Goal: Task Accomplishment & Management: Manage account settings

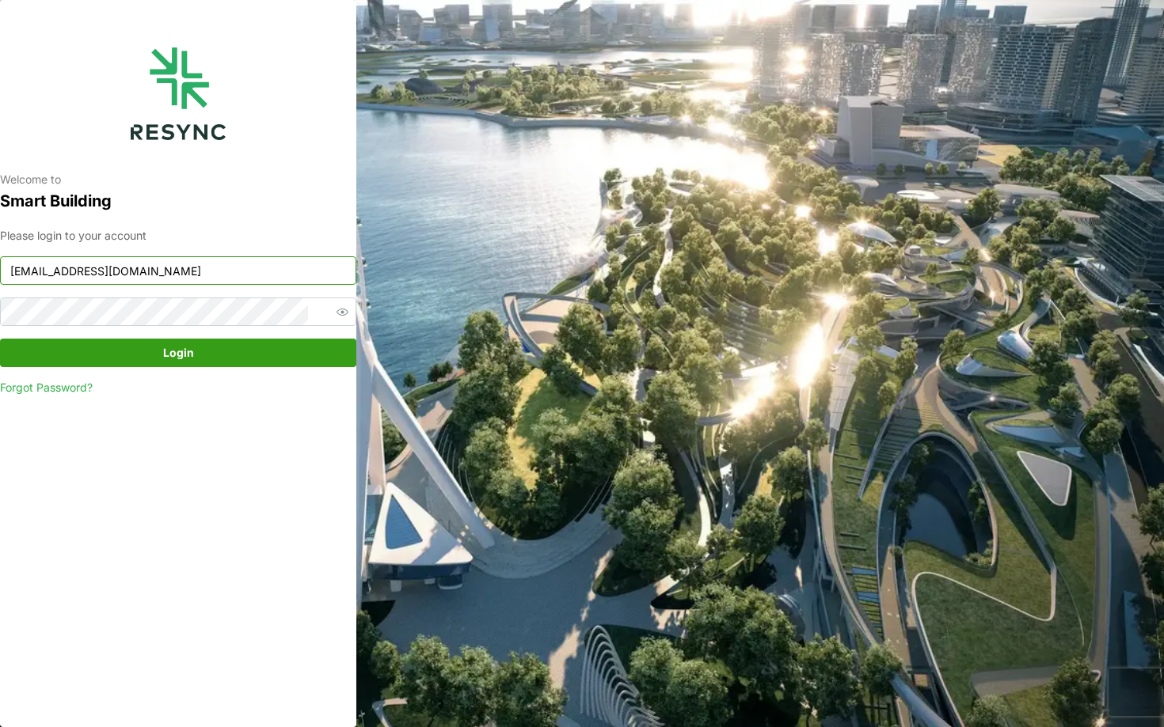
click at [197, 272] on input "bsi_display@resynctech.com" at bounding box center [178, 270] width 356 height 28
type input "nhs_internal@resynctech.com"
click at [276, 363] on span "Login" at bounding box center [178, 353] width 326 height 27
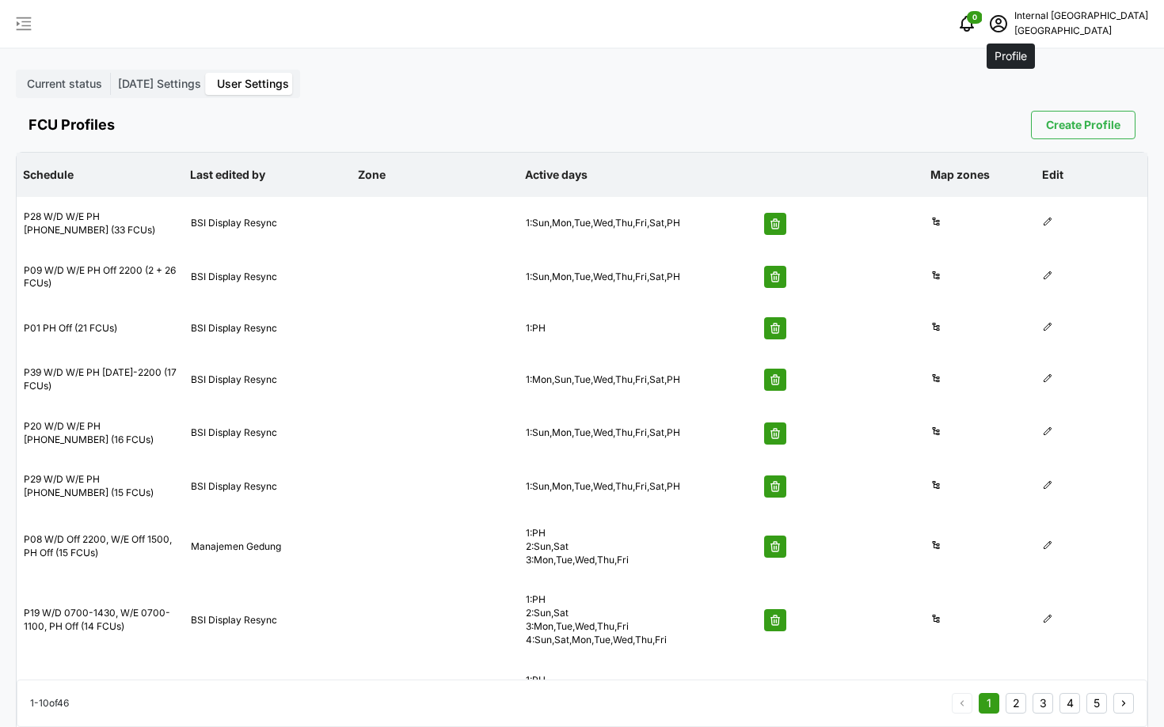
click at [677, 32] on span "schedule" at bounding box center [998, 24] width 30 height 30
click at [677, 119] on button "Logout" at bounding box center [1071, 119] width 150 height 28
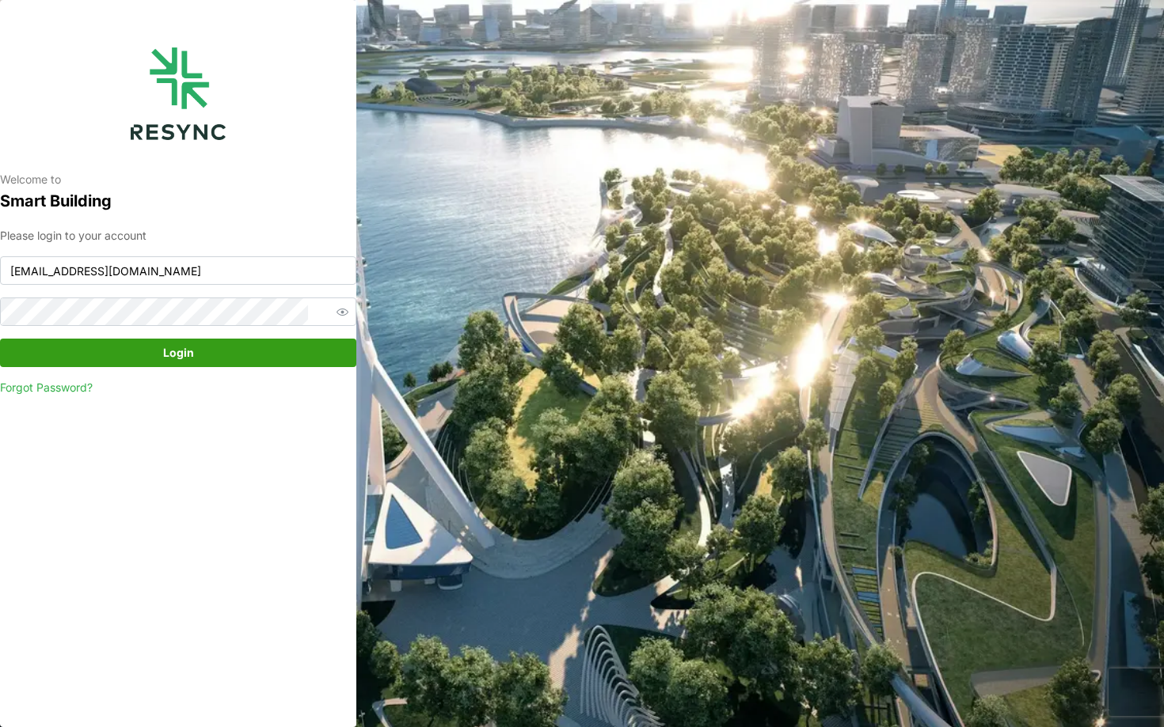
click at [130, 254] on div "Please login to your account nhs_internal@resynctech.com Login Forgot Password?" at bounding box center [178, 311] width 356 height 169
click at [161, 274] on input "nhs_internal@resynctech.com" at bounding box center [178, 270] width 356 height 28
type input "bsi_display@resynctech.com"
click at [275, 348] on span "Login" at bounding box center [178, 353] width 326 height 27
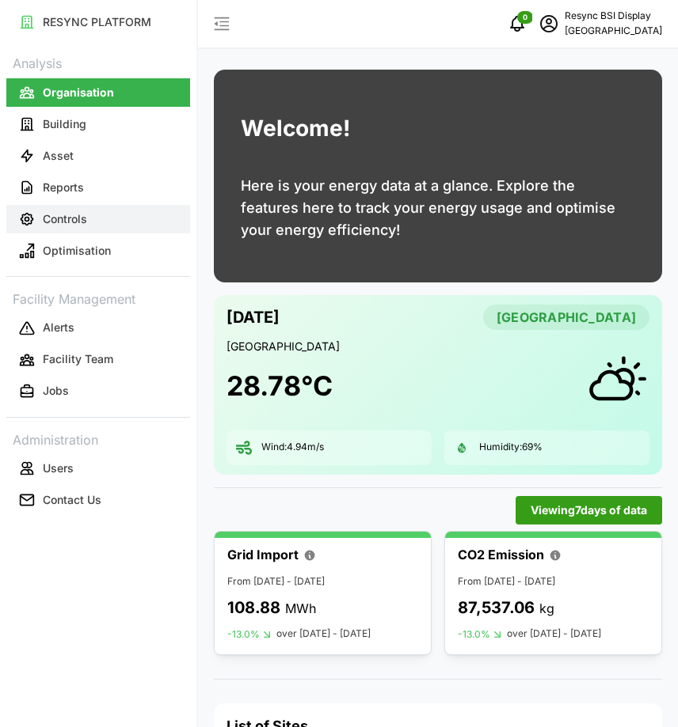
click at [44, 211] on p "Controls" at bounding box center [65, 219] width 44 height 16
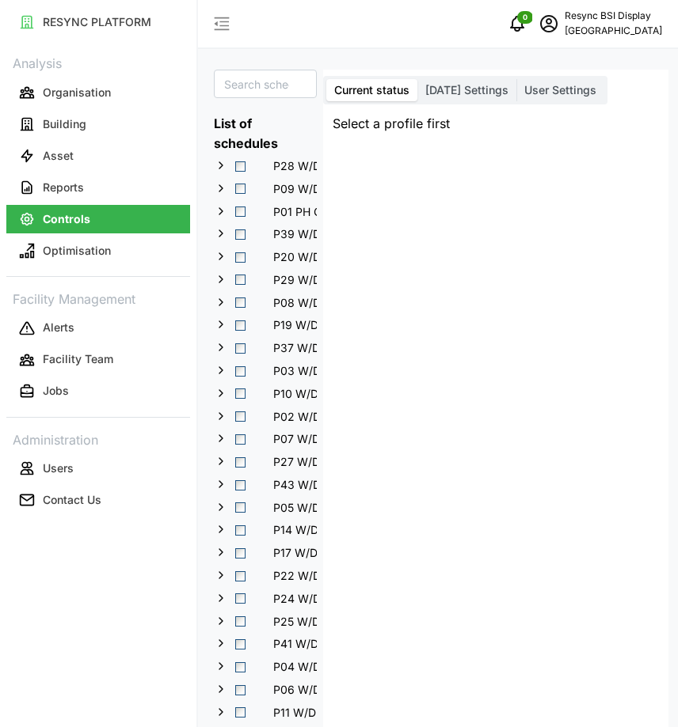
click at [466, 92] on span "Today Settings" at bounding box center [466, 89] width 83 height 13
click at [417, 79] on input "Today Settings" at bounding box center [417, 79] width 0 height 0
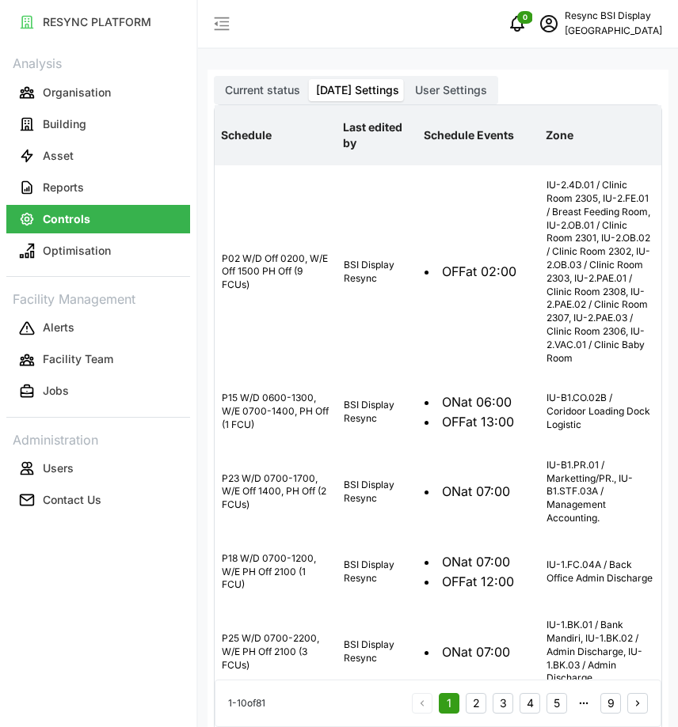
click at [435, 95] on span "User Settings" at bounding box center [451, 89] width 72 height 13
click at [407, 79] on input "User Settings" at bounding box center [407, 79] width 0 height 0
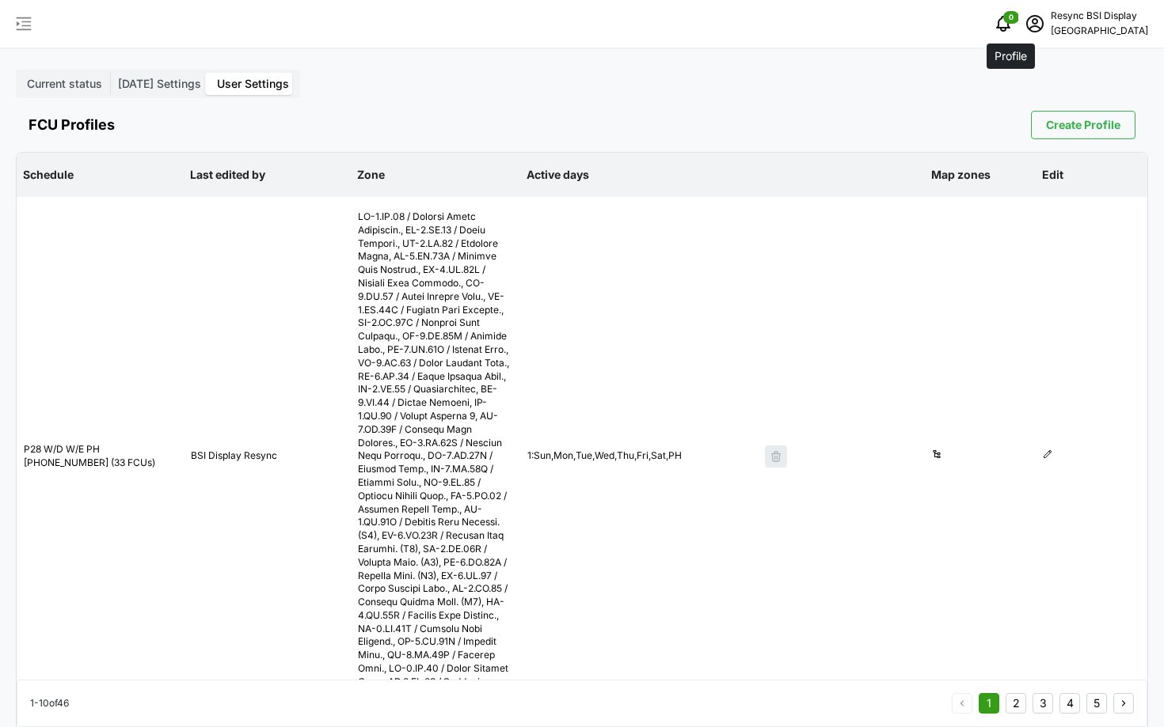
click at [677, 31] on icon "schedule" at bounding box center [1034, 23] width 19 height 19
click at [677, 120] on div "Logout" at bounding box center [1080, 119] width 112 height 17
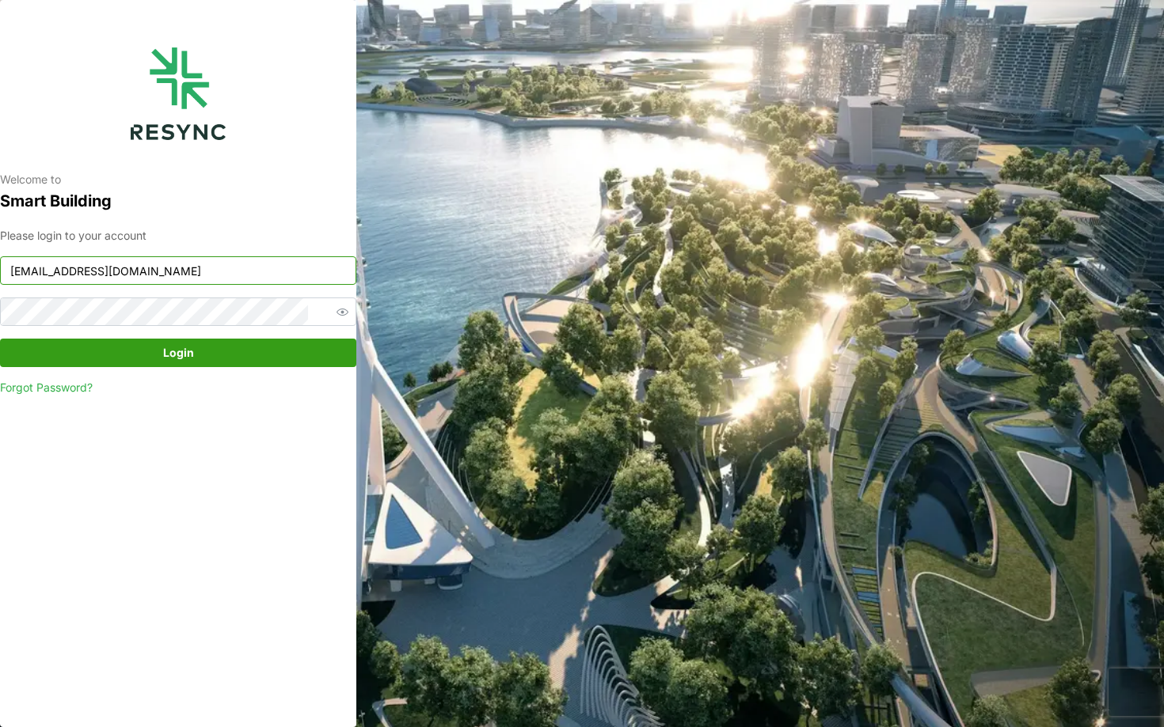
click at [241, 268] on input "bsi_display@resynctech.com" at bounding box center [178, 270] width 356 height 28
type input "continental_display@resynctech.com"
click at [194, 359] on span "Login" at bounding box center [178, 353] width 326 height 27
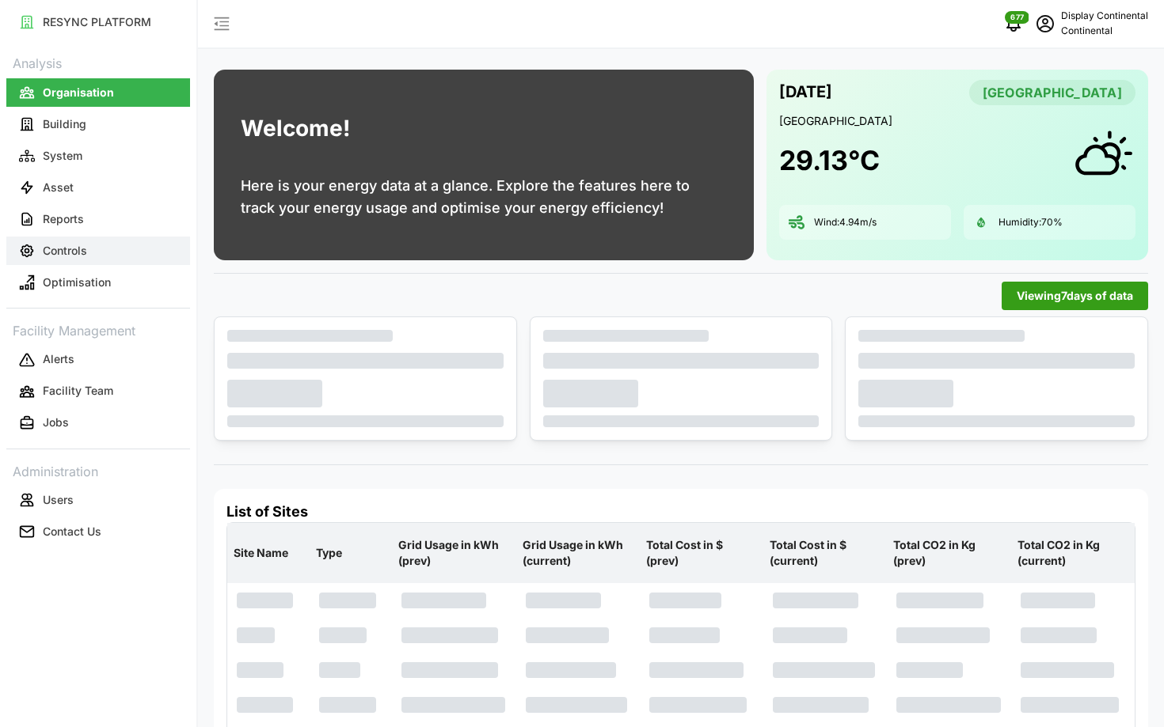
click at [109, 238] on button "Controls" at bounding box center [98, 251] width 184 height 28
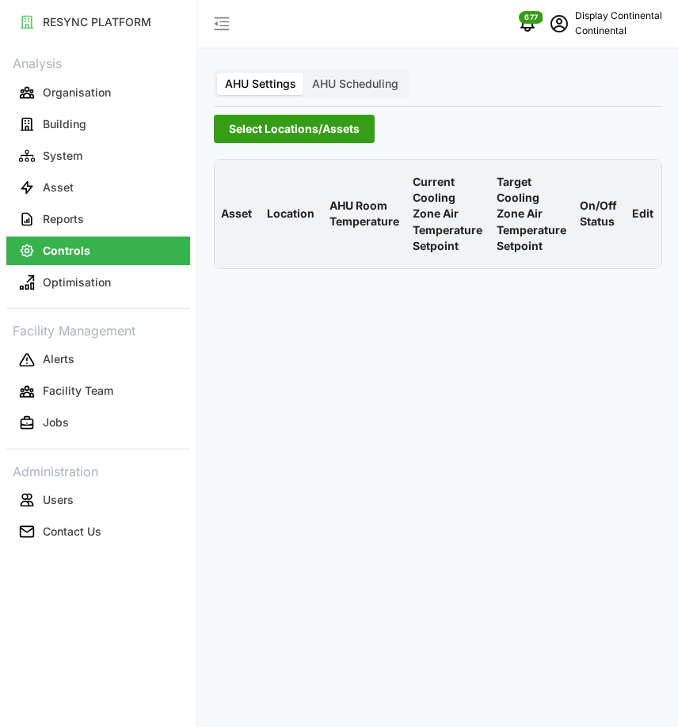
click at [350, 83] on span "AHU Scheduling" at bounding box center [355, 83] width 86 height 13
click at [304, 73] on input "AHU Scheduling" at bounding box center [304, 73] width 0 height 0
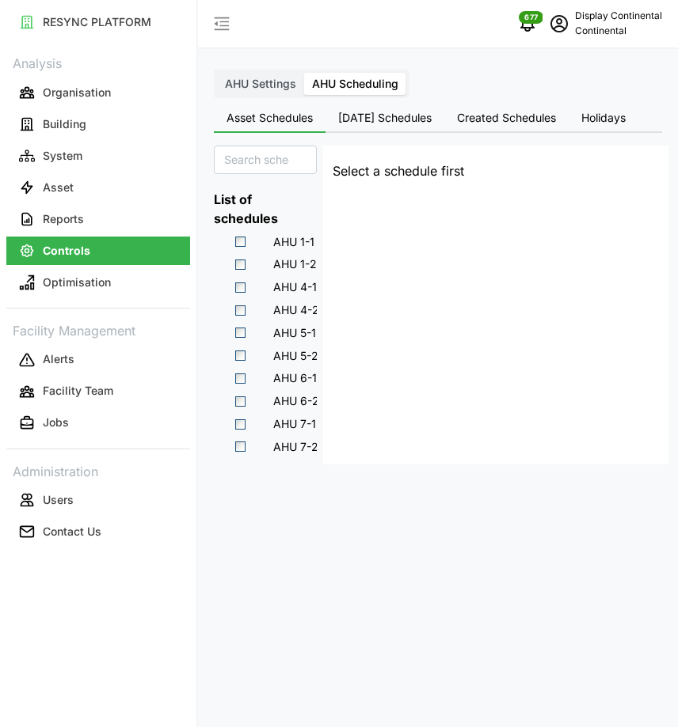
click at [521, 122] on span "Created Schedules" at bounding box center [506, 117] width 99 height 11
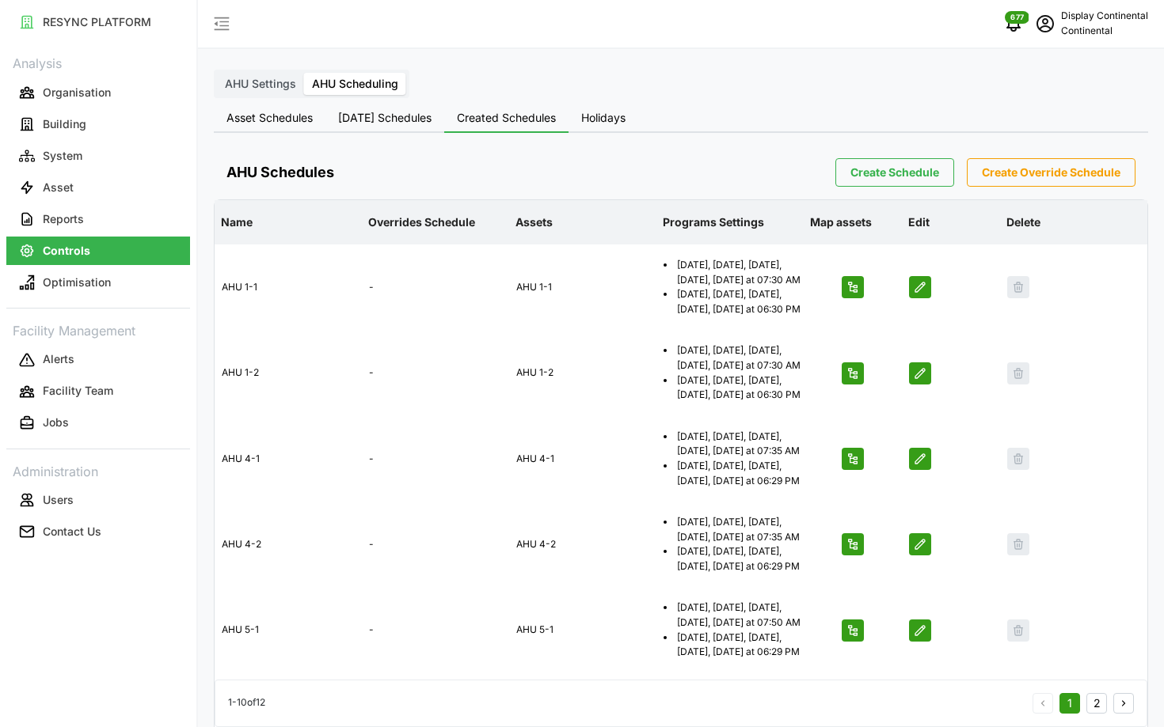
click at [1046, 32] on icon "schedule" at bounding box center [1044, 23] width 17 height 17
click at [1048, 123] on div "Logout" at bounding box center [1090, 119] width 112 height 17
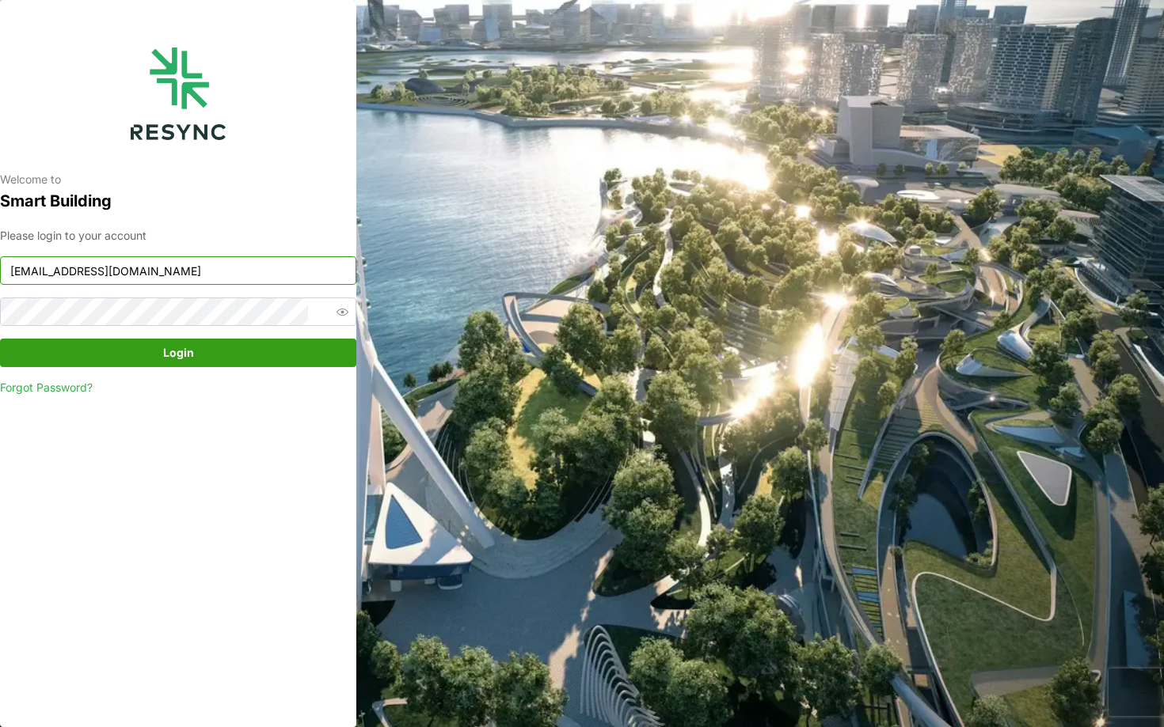
click at [189, 282] on input "[EMAIL_ADDRESS][DOMAIN_NAME]" at bounding box center [178, 270] width 356 height 28
type input "[EMAIL_ADDRESS][DOMAIN_NAME]"
click at [257, 351] on span "Login" at bounding box center [178, 353] width 326 height 27
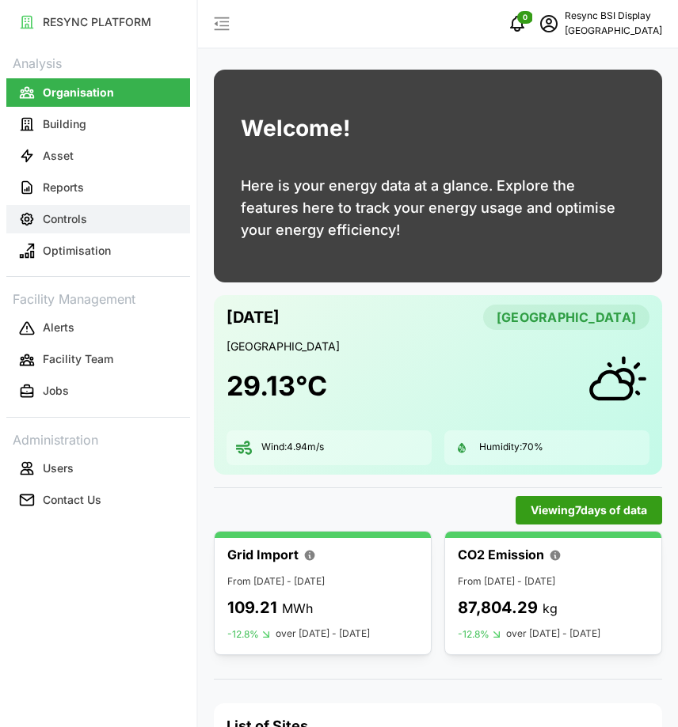
click at [63, 229] on button "Controls" at bounding box center [98, 219] width 184 height 28
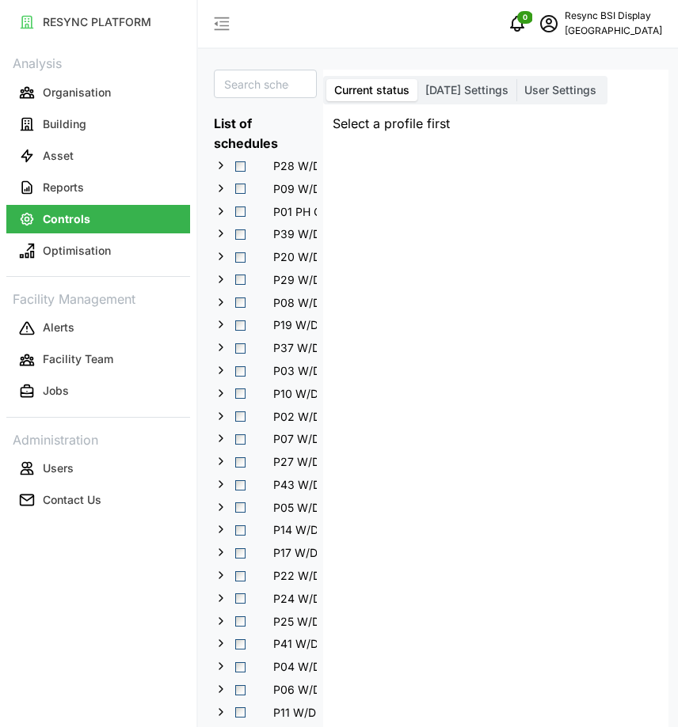
click at [476, 92] on span "Today Settings" at bounding box center [466, 89] width 83 height 13
click at [417, 79] on input "Today Settings" at bounding box center [417, 79] width 0 height 0
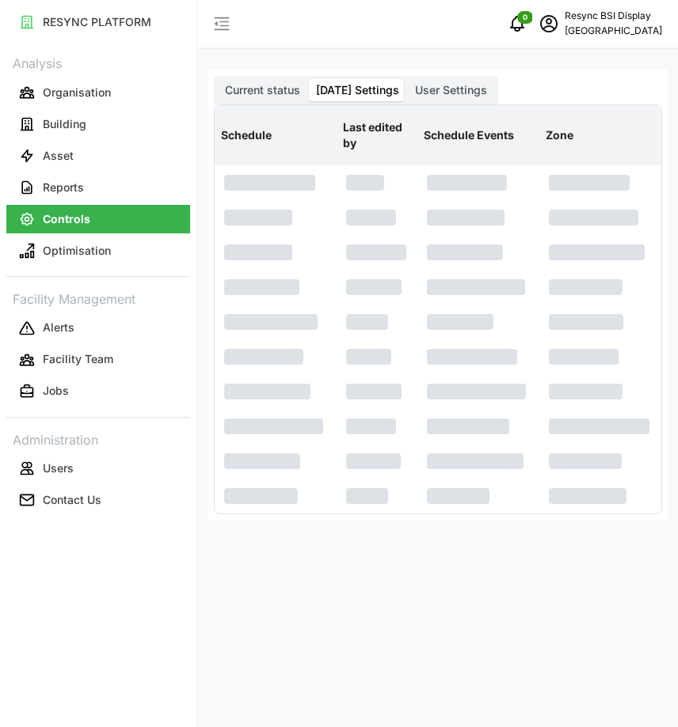
click at [534, 84] on div "Current status Today Settings User Settings Schedule Last edited by Schedule Ev…" at bounding box center [437, 295] width 461 height 451
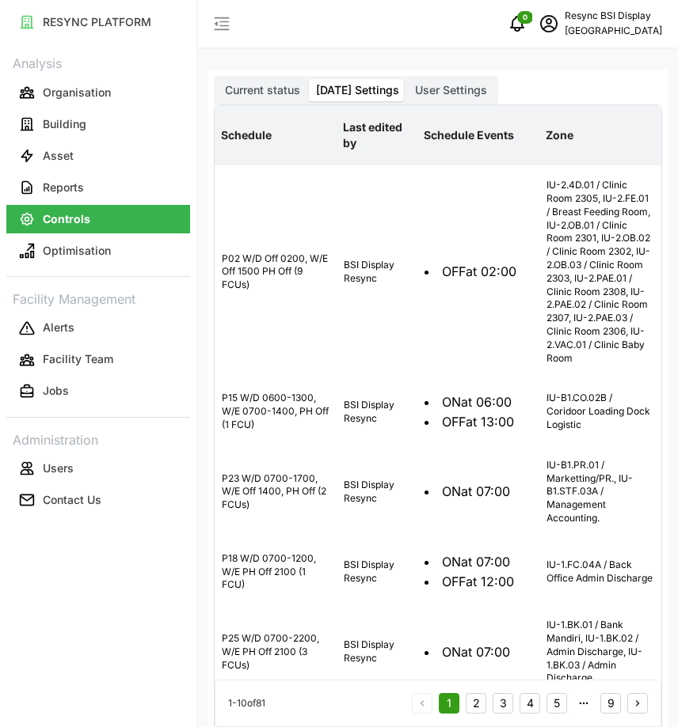
click at [442, 89] on span "User Settings" at bounding box center [451, 89] width 72 height 13
click at [407, 79] on input "User Settings" at bounding box center [407, 79] width 0 height 0
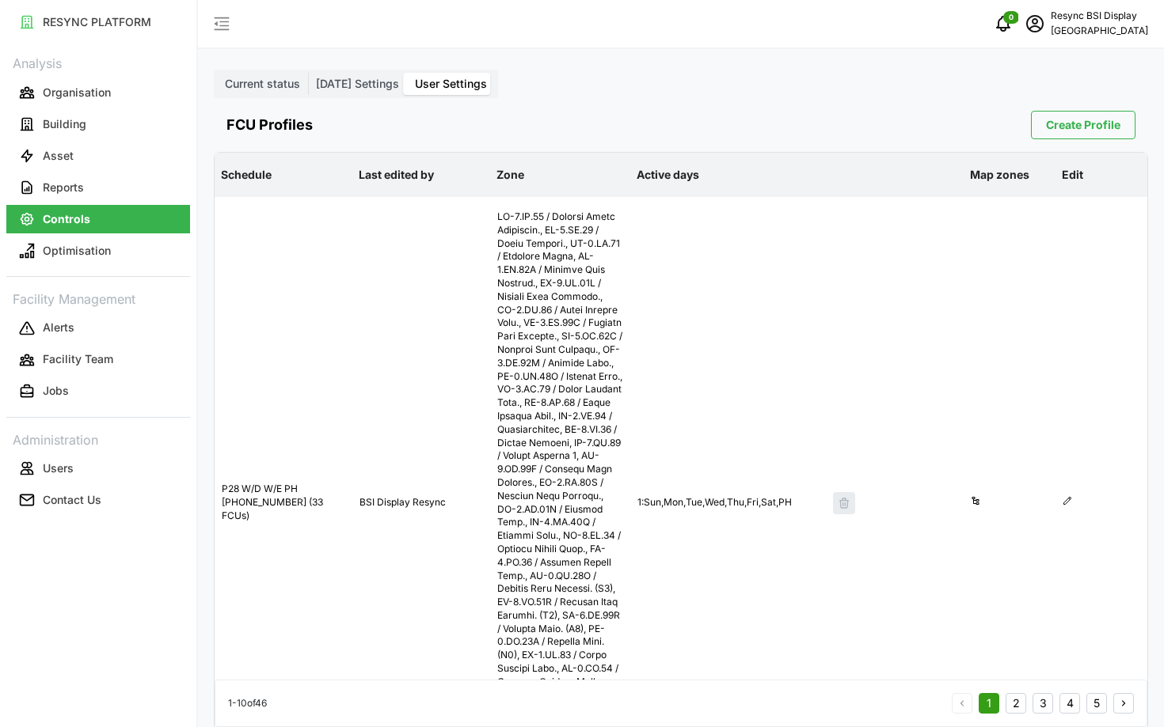
click at [1084, 128] on span "Create Profile" at bounding box center [1083, 125] width 74 height 27
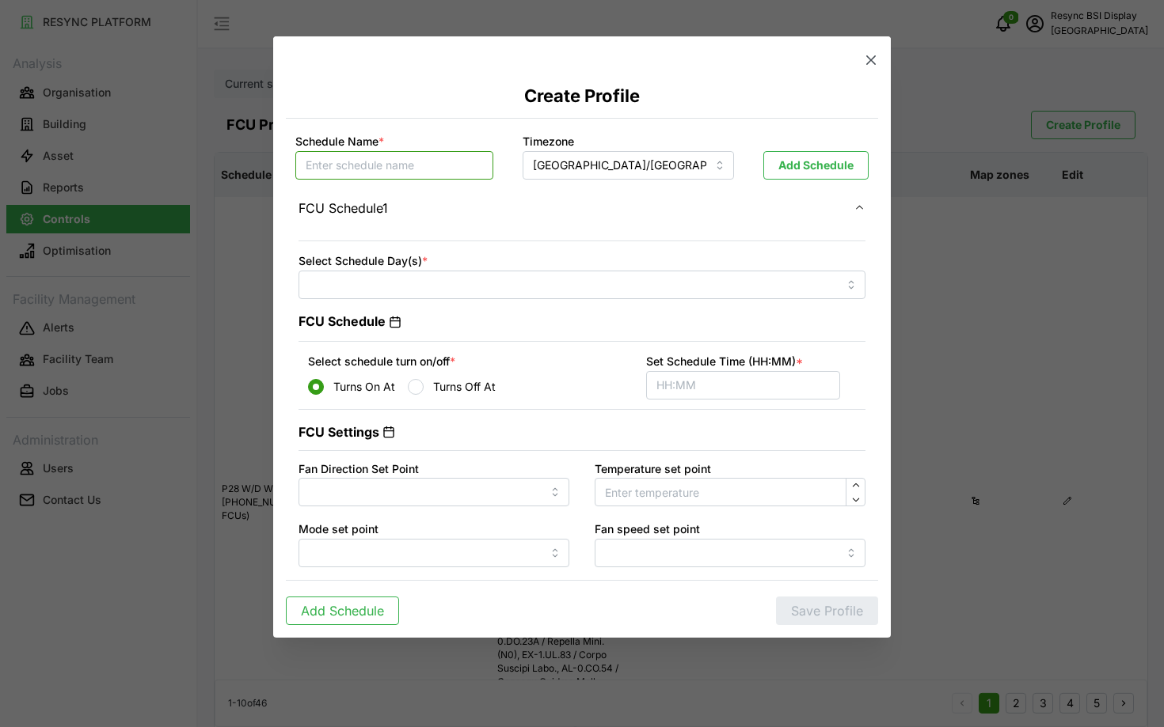
click at [452, 173] on input "Schedule Name *" at bounding box center [394, 165] width 198 height 28
click at [864, 63] on icon "button" at bounding box center [871, 60] width 16 height 16
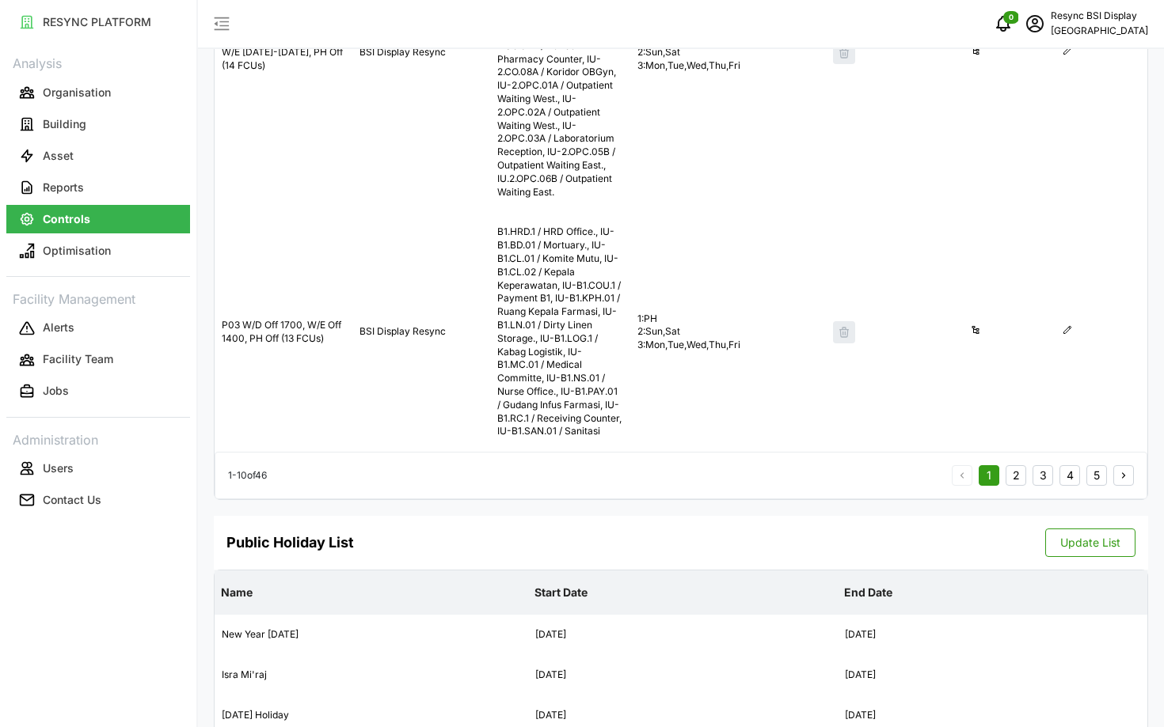
scroll to position [3643, 0]
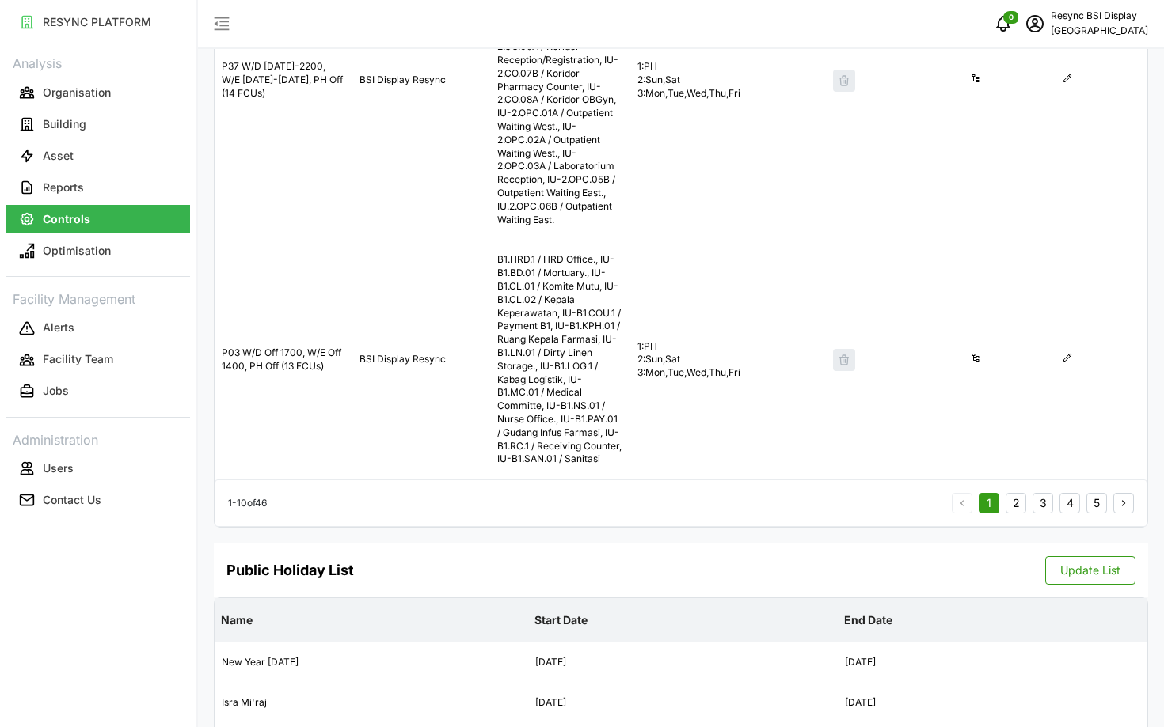
click at [1090, 493] on button "5" at bounding box center [1096, 503] width 21 height 21
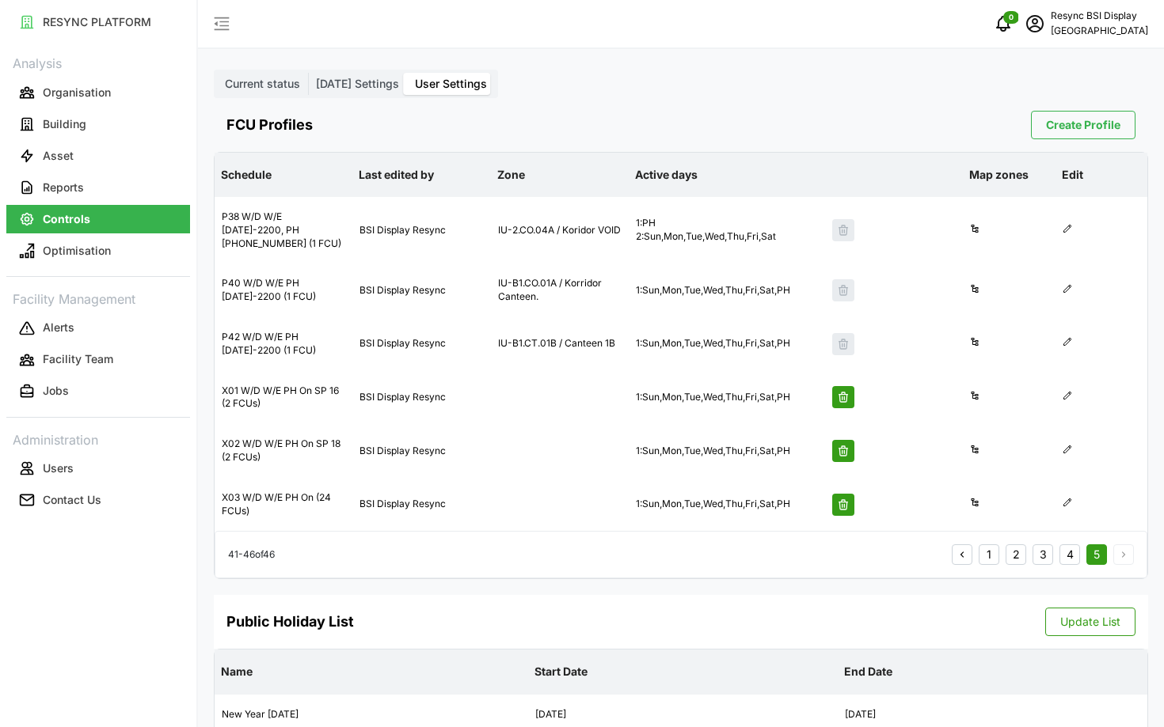
click at [283, 82] on span "Current status" at bounding box center [262, 83] width 75 height 13
click at [217, 73] on input "Current status" at bounding box center [217, 73] width 0 height 0
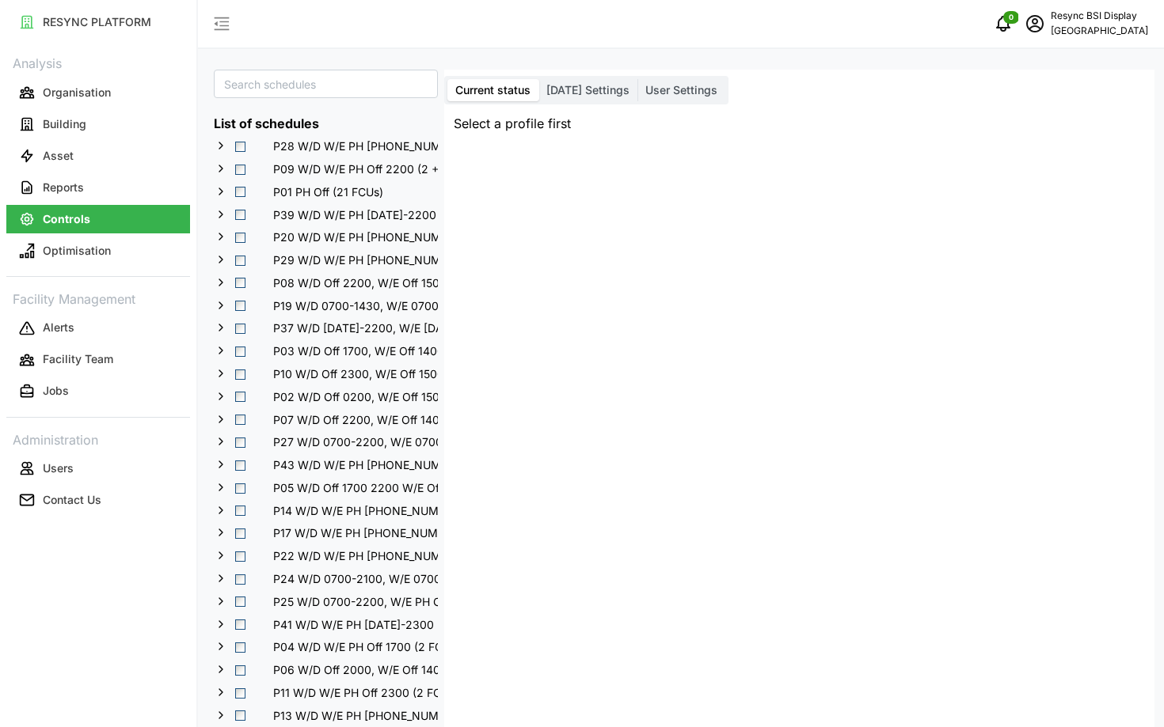
click at [519, 82] on label "Current status" at bounding box center [492, 90] width 91 height 22
click at [447, 79] on input "Current status" at bounding box center [447, 79] width 0 height 0
click at [562, 89] on span "Today Settings" at bounding box center [587, 89] width 83 height 13
click at [538, 79] on input "Today Settings" at bounding box center [538, 79] width 0 height 0
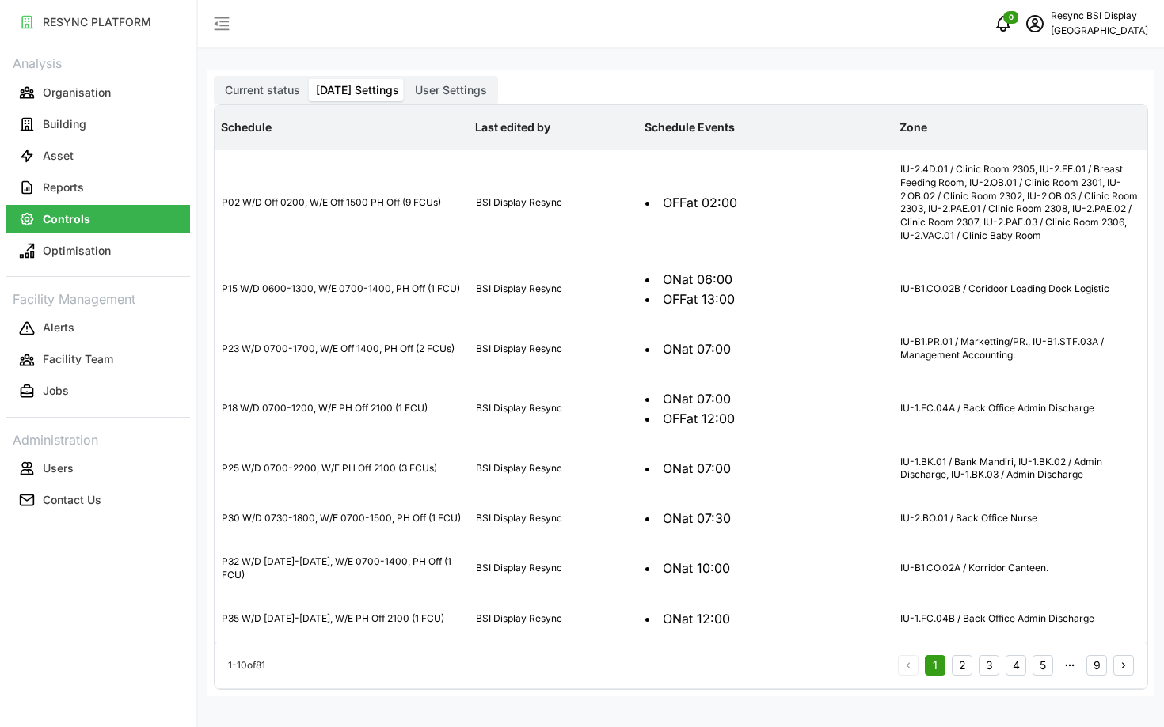
click at [467, 73] on div "Current status Today Settings User Settings Schedule Last edited by Schedule Ev…" at bounding box center [680, 383] width 947 height 627
click at [449, 85] on span "User Settings" at bounding box center [451, 89] width 72 height 13
click at [407, 79] on input "User Settings" at bounding box center [407, 79] width 0 height 0
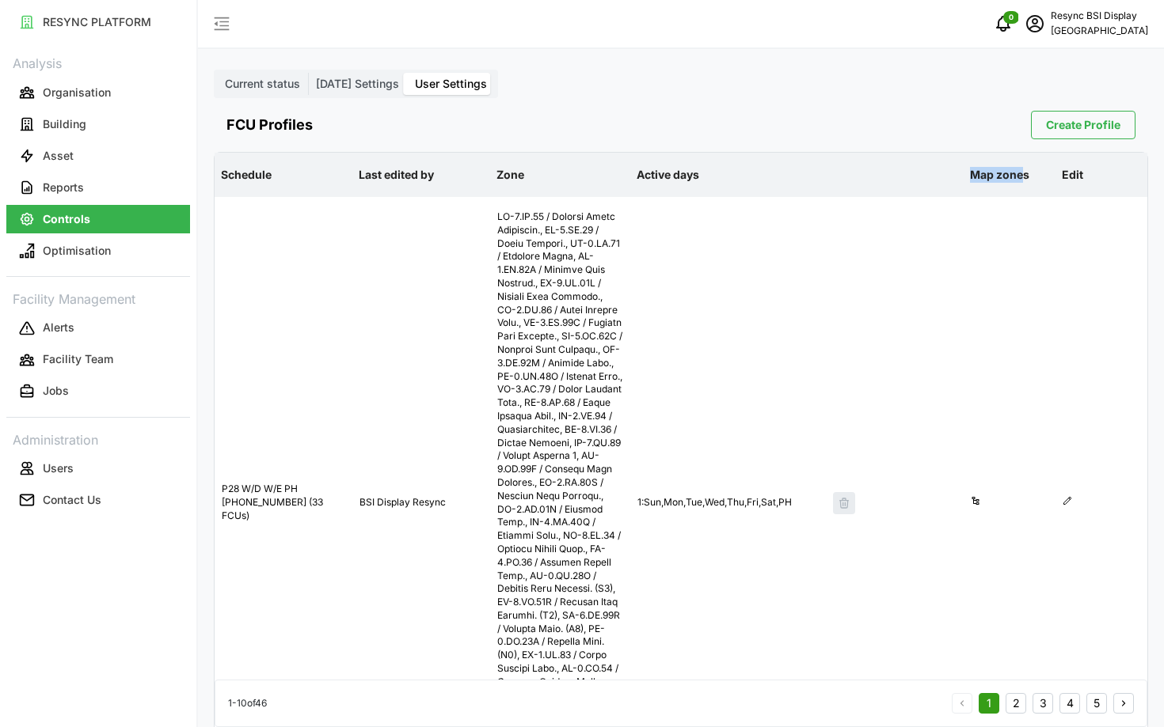
drag, startPoint x: 964, startPoint y: 172, endPoint x: 1019, endPoint y: 172, distance: 55.4
click at [1019, 172] on p "Map zones" at bounding box center [1008, 174] width 85 height 41
click at [346, 75] on label "Today Settings" at bounding box center [357, 84] width 99 height 22
click at [308, 73] on input "Today Settings" at bounding box center [308, 73] width 0 height 0
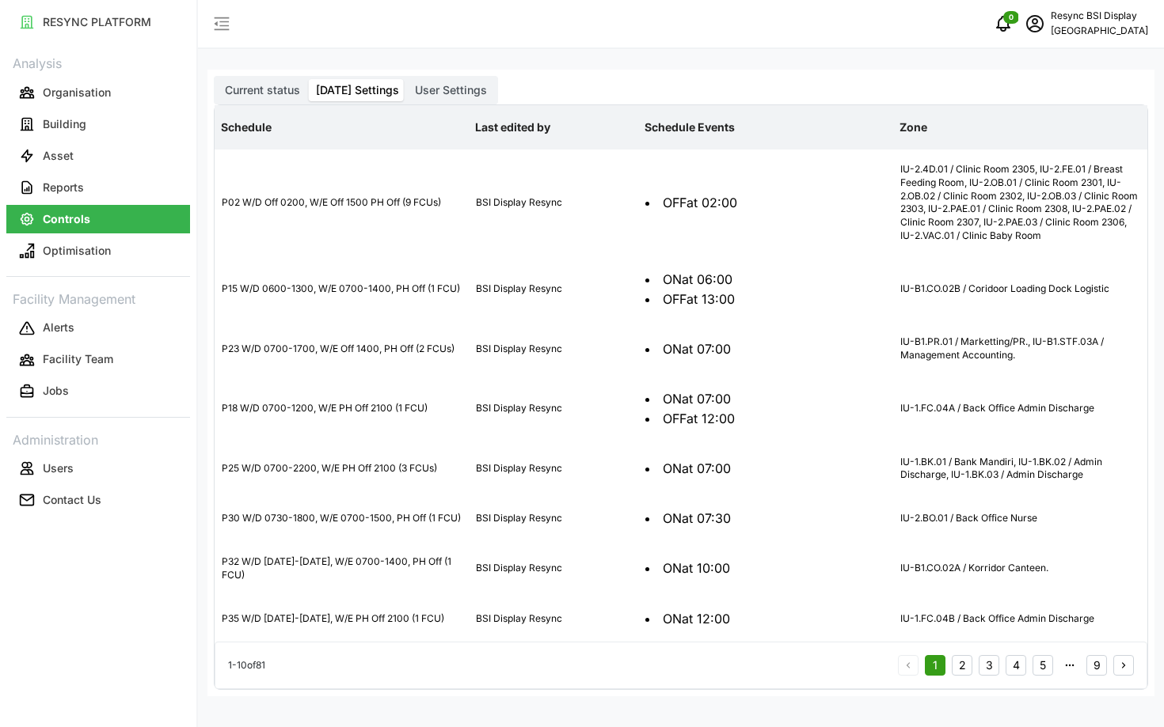
click at [423, 77] on div "Current status Today Settings User Settings" at bounding box center [356, 90] width 284 height 28
click at [425, 83] on span "User Settings" at bounding box center [451, 89] width 72 height 13
click at [407, 79] on input "User Settings" at bounding box center [407, 79] width 0 height 0
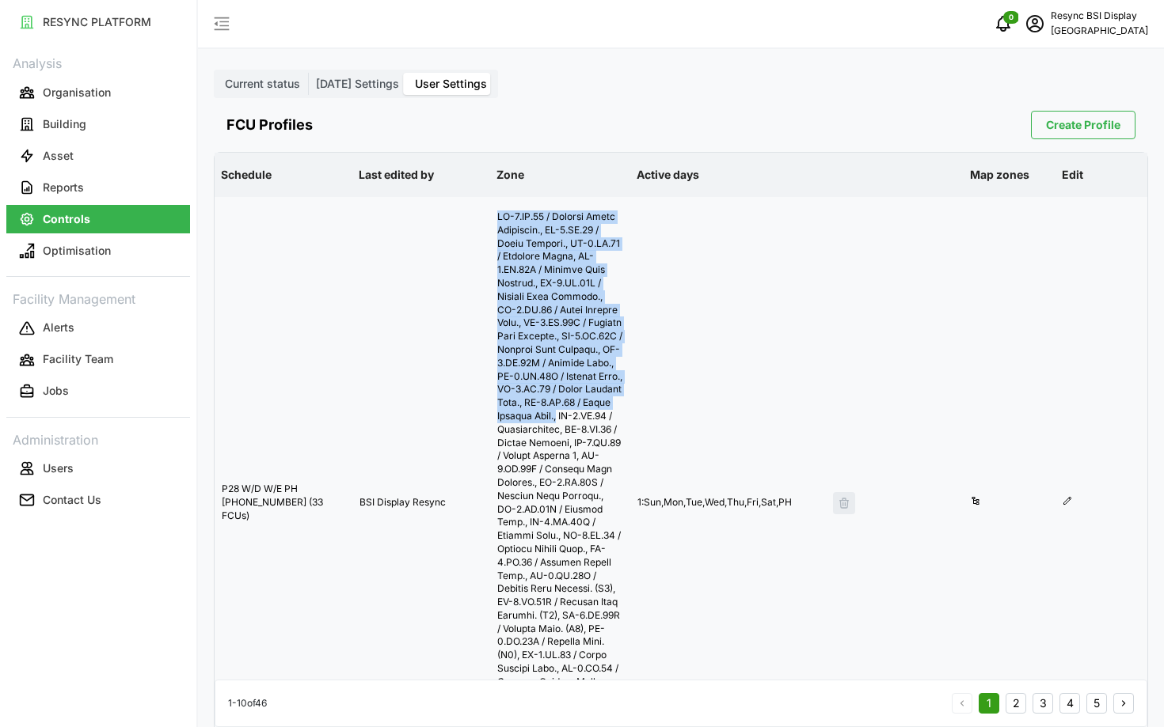
drag, startPoint x: 499, startPoint y: 222, endPoint x: 575, endPoint y: 420, distance: 212.0
click at [575, 420] on div at bounding box center [560, 503] width 138 height 610
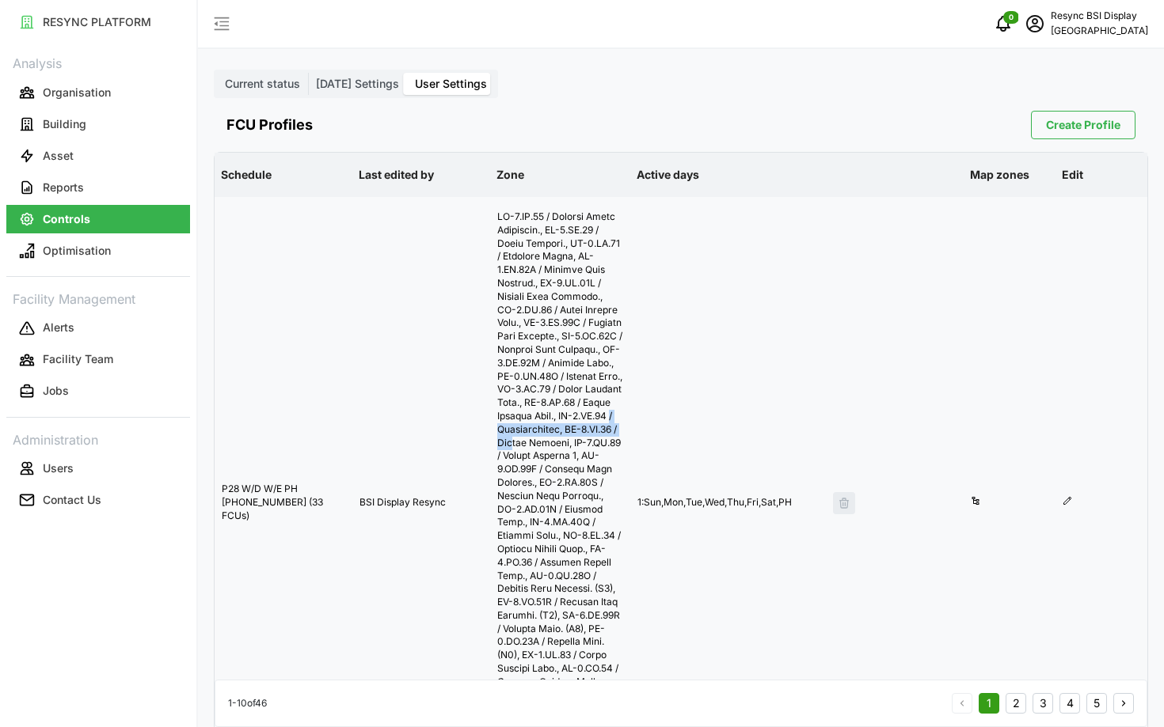
drag, startPoint x: 571, startPoint y: 446, endPoint x: 537, endPoint y: 433, distance: 37.3
click at [537, 433] on div at bounding box center [560, 503] width 138 height 610
